Goal: Task Accomplishment & Management: Complete application form

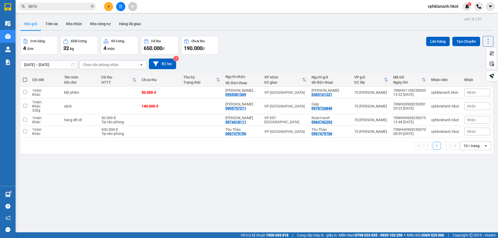
drag, startPoint x: 299, startPoint y: 55, endPoint x: 293, endPoint y: 54, distance: 5.3
click at [299, 55] on div "[DATE] – [DATE] Press the down arrow key to interact with the calendar and sele…" at bounding box center [256, 64] width 473 height 18
click at [71, 24] on button "Kho nhận" at bounding box center [74, 24] width 24 height 12
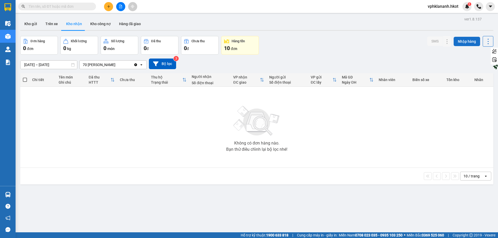
click at [461, 42] on button "Nhập hàng" at bounding box center [467, 41] width 26 height 9
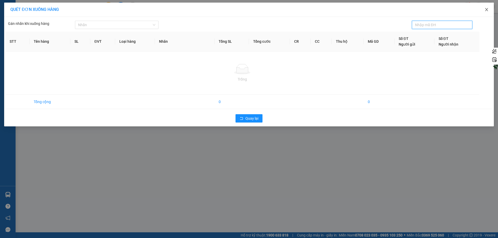
click at [487, 9] on icon "close" at bounding box center [486, 10] width 4 height 4
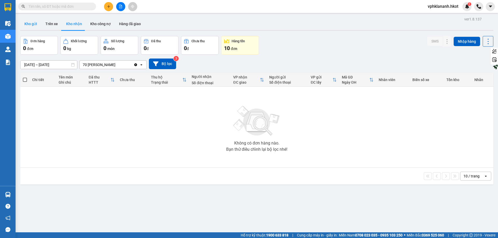
click at [32, 24] on button "Kho gửi" at bounding box center [30, 24] width 21 height 12
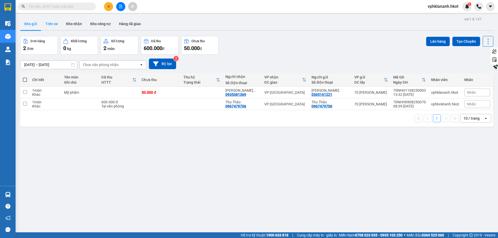
click at [52, 25] on button "Trên xe" at bounding box center [51, 24] width 21 height 12
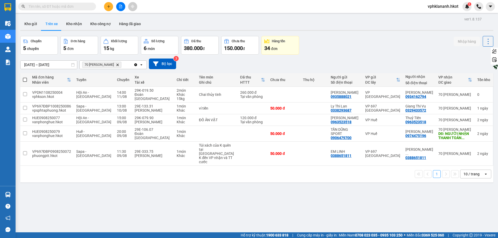
click at [60, 8] on input "text" at bounding box center [59, 7] width 61 height 6
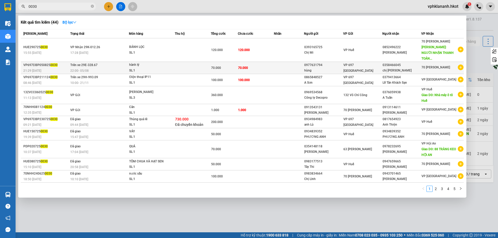
type input "0030"
click at [56, 68] on div "21:29 - 05/08" at bounding box center [45, 71] width 45 height 6
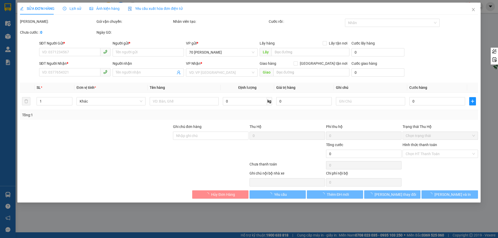
type input "0977631794"
type input "hùng"
type input "0358466045"
type input "chị cam"
type input "70.000"
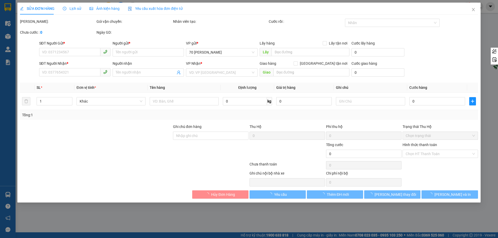
type input "70.000"
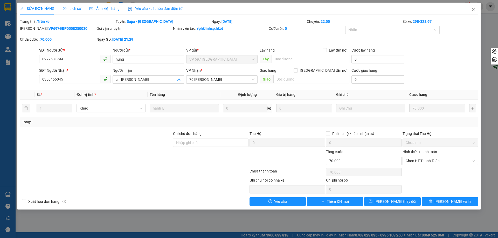
click at [453, 27] on div "Mã ĐH: VP697ĐBP0508250030 Gói vận chuyển: Nhân viên tạo: vphklinhsp.hkot Cước r…" at bounding box center [248, 37] width 459 height 22
click at [473, 10] on icon "close" at bounding box center [473, 9] width 3 height 3
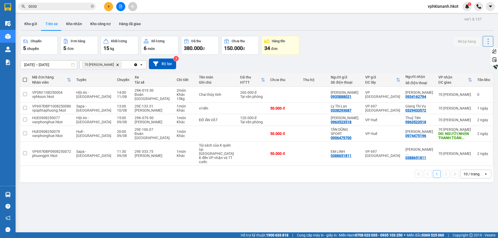
click at [53, 6] on input "0030" at bounding box center [59, 7] width 61 height 6
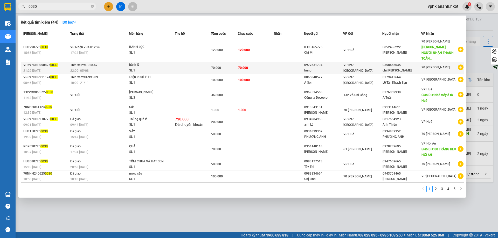
click at [68, 68] on div "21:29 - 05/08" at bounding box center [45, 71] width 45 height 6
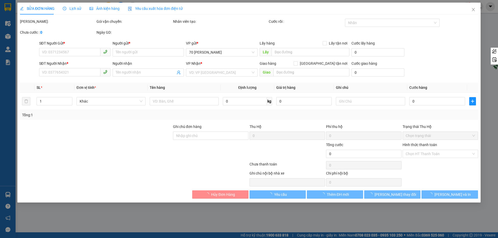
type input "0977631794"
type input "hùng"
type input "0358466045"
type input "chị cam"
type input "70.000"
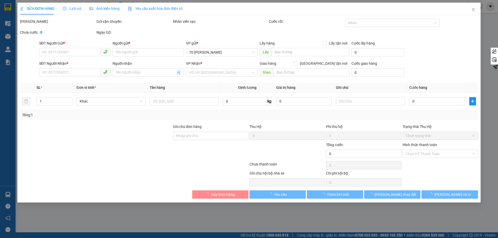
type input "70.000"
